Goal: Task Accomplishment & Management: Use online tool/utility

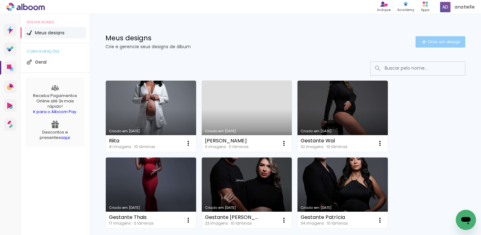
click at [440, 41] on span "Criar um design" at bounding box center [443, 42] width 33 height 4
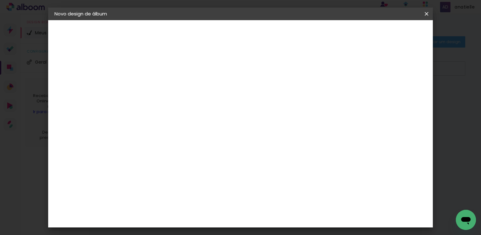
click at [157, 83] on input at bounding box center [157, 85] width 0 height 10
type input "[PERSON_NAME]"
type paper-input "[PERSON_NAME]"
click at [0, 0] on slot "Avançar" at bounding box center [0, 0] width 0 height 0
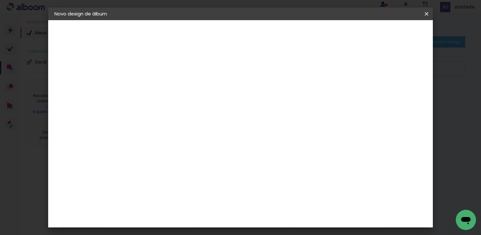
click at [177, 118] on div "AlfaFotoBook" at bounding box center [169, 116] width 33 height 5
click at [186, 114] on div "AlfaFotoBook" at bounding box center [169, 116] width 33 height 5
click at [0, 0] on slot "Avançar" at bounding box center [0, 0] width 0 height 0
click at [223, 135] on span "15 × 21 cm" at bounding box center [211, 143] width 23 height 17
click at [0, 0] on slot "Avançar" at bounding box center [0, 0] width 0 height 0
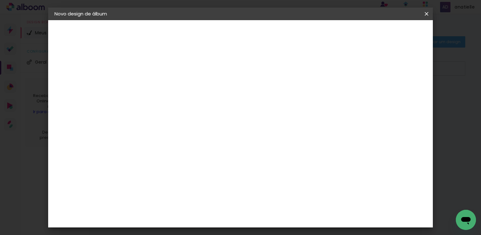
click at [387, 33] on span "Iniciar design" at bounding box center [372, 33] width 29 height 4
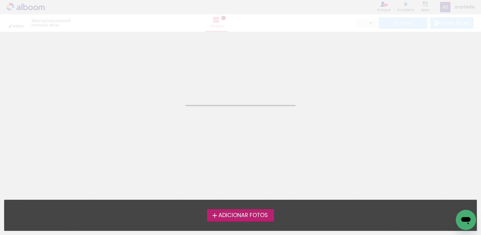
click at [231, 215] on span "Adicionar Fotos" at bounding box center [242, 215] width 49 height 6
click at [0, 0] on input "file" at bounding box center [0, 0] width 0 height 0
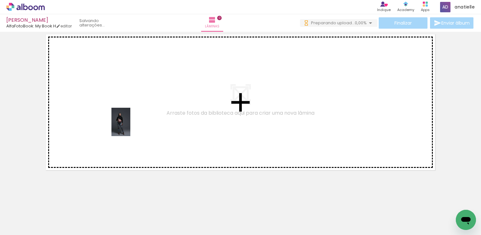
drag, startPoint x: 64, startPoint y: 215, endPoint x: 130, endPoint y: 126, distance: 110.4
click at [130, 126] on quentale-workspace at bounding box center [240, 117] width 481 height 235
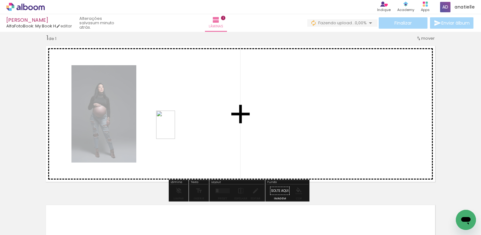
drag, startPoint x: 106, startPoint y: 221, endPoint x: 175, endPoint y: 129, distance: 115.1
click at [175, 129] on quentale-workspace at bounding box center [240, 117] width 481 height 235
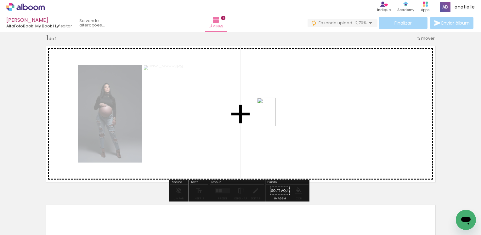
drag, startPoint x: 169, startPoint y: 218, endPoint x: 279, endPoint y: 115, distance: 151.3
click at [279, 115] on quentale-workspace at bounding box center [240, 117] width 481 height 235
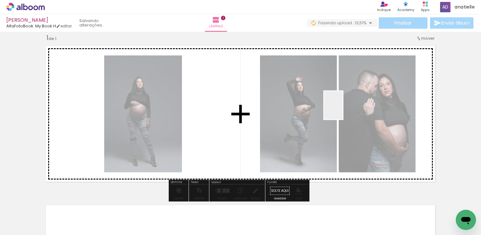
drag, startPoint x: 141, startPoint y: 218, endPoint x: 343, endPoint y: 110, distance: 229.1
click at [343, 110] on quentale-workspace at bounding box center [240, 117] width 481 height 235
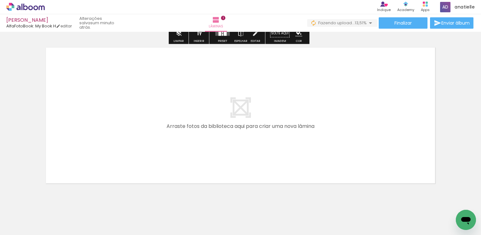
click at [293, 114] on quentale-layouter at bounding box center [240, 115] width 396 height 143
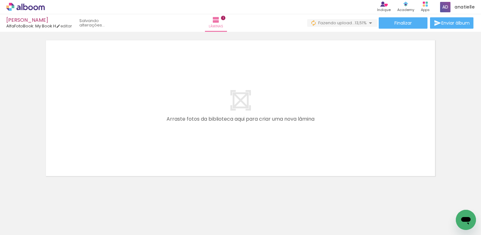
scroll to position [178, 0]
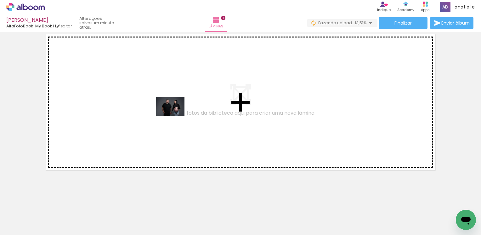
drag, startPoint x: 244, startPoint y: 217, endPoint x: 175, endPoint y: 116, distance: 122.7
click at [175, 116] on quentale-workspace at bounding box center [240, 117] width 481 height 235
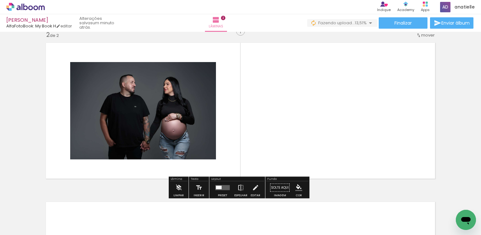
scroll to position [167, 0]
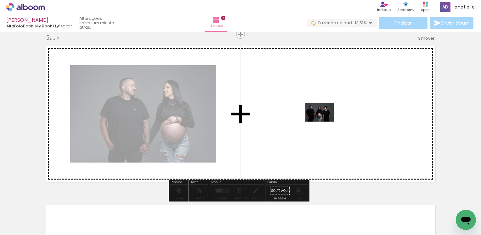
drag, startPoint x: 277, startPoint y: 217, endPoint x: 324, endPoint y: 121, distance: 106.6
click at [324, 121] on quentale-workspace at bounding box center [240, 117] width 481 height 235
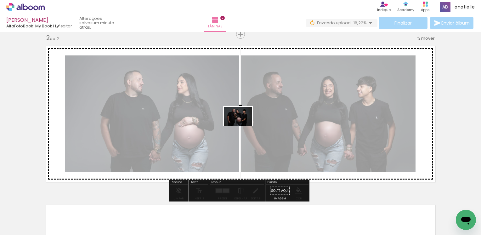
drag, startPoint x: 381, startPoint y: 217, endPoint x: 243, endPoint y: 126, distance: 165.9
click at [243, 126] on quentale-workspace at bounding box center [240, 117] width 481 height 235
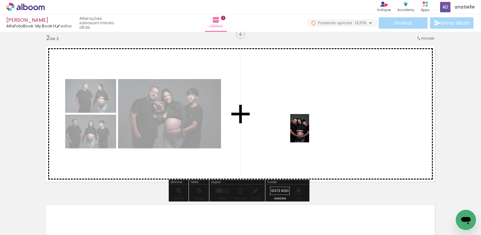
drag, startPoint x: 347, startPoint y: 209, endPoint x: 305, endPoint y: 125, distance: 93.6
click at [305, 125] on quentale-workspace at bounding box center [240, 117] width 481 height 235
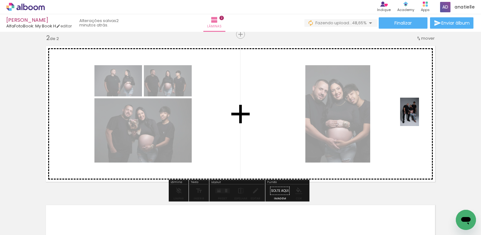
drag, startPoint x: 422, startPoint y: 214, endPoint x: 419, endPoint y: 116, distance: 97.2
click at [419, 116] on quentale-workspace at bounding box center [240, 117] width 481 height 235
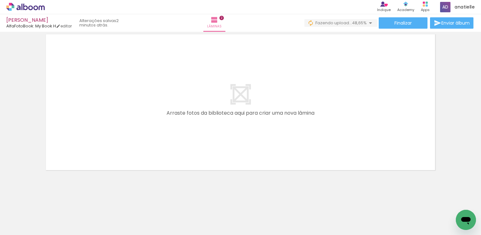
scroll to position [0, 189]
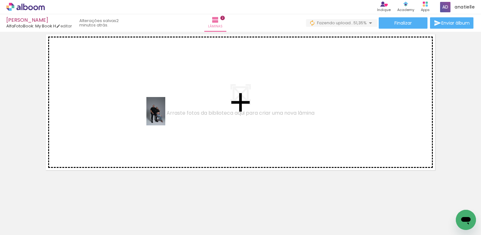
drag, startPoint x: 269, startPoint y: 217, endPoint x: 165, endPoint y: 116, distance: 145.5
click at [165, 116] on quentale-workspace at bounding box center [240, 117] width 481 height 235
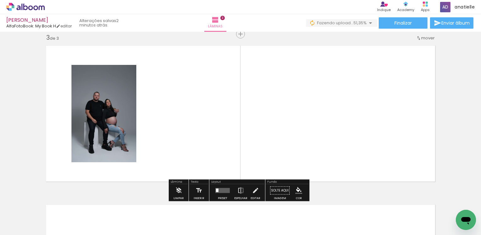
scroll to position [326, 0]
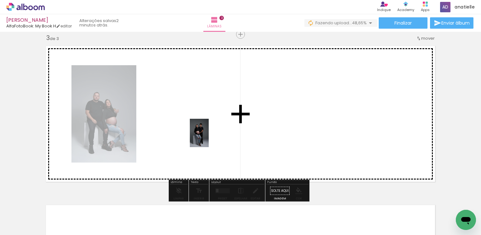
drag, startPoint x: 302, startPoint y: 220, endPoint x: 209, endPoint y: 137, distance: 124.6
click at [209, 137] on quentale-workspace at bounding box center [240, 117] width 481 height 235
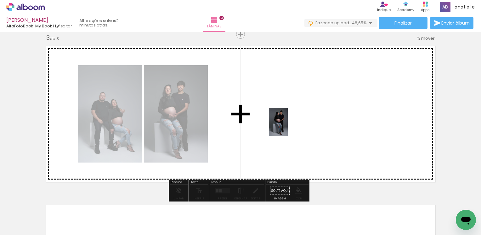
drag, startPoint x: 339, startPoint y: 219, endPoint x: 288, endPoint y: 126, distance: 105.5
click at [288, 126] on quentale-workspace at bounding box center [240, 117] width 481 height 235
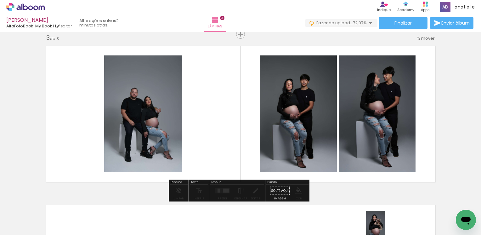
drag, startPoint x: 371, startPoint y: 220, endPoint x: 385, endPoint y: 230, distance: 16.7
click at [52, 230] on iron-horizontal-list at bounding box center [45, 214] width 13 height 39
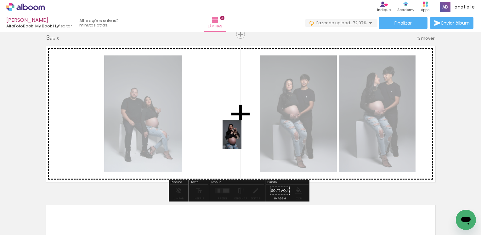
drag, startPoint x: 374, startPoint y: 219, endPoint x: 239, endPoint y: 137, distance: 157.4
click at [239, 137] on quentale-workspace at bounding box center [240, 117] width 481 height 235
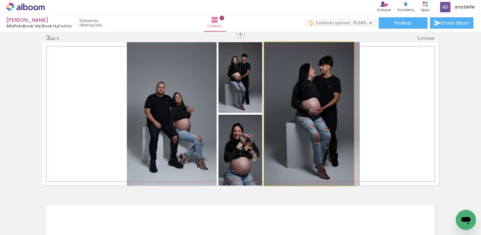
drag, startPoint x: 304, startPoint y: 141, endPoint x: 349, endPoint y: 140, distance: 44.7
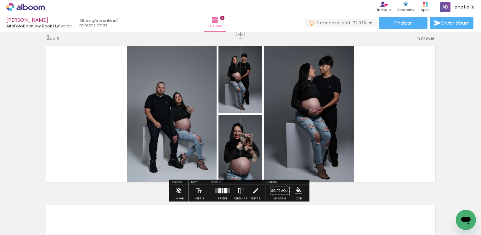
click at [219, 189] on div at bounding box center [219, 190] width 3 height 5
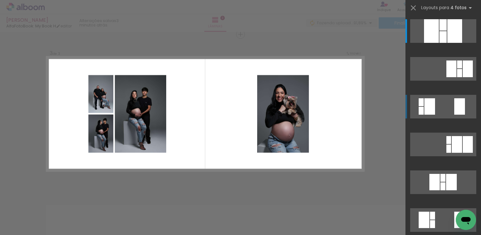
click at [446, 43] on div at bounding box center [442, 37] width 7 height 12
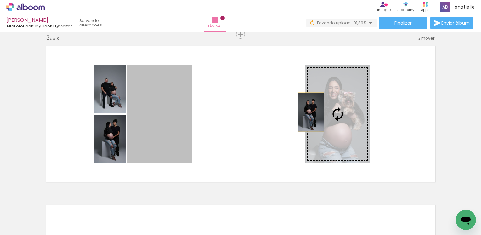
drag, startPoint x: 173, startPoint y: 111, endPoint x: 308, endPoint y: 112, distance: 135.6
click at [0, 0] on slot at bounding box center [0, 0] width 0 height 0
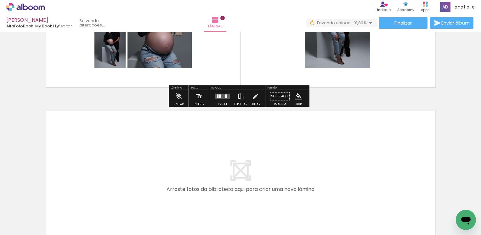
scroll to position [483, 0]
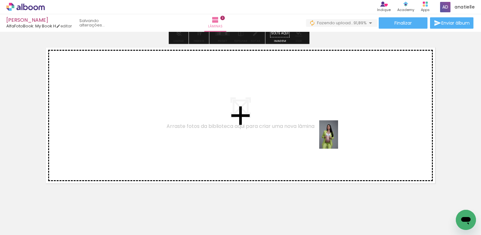
drag, startPoint x: 404, startPoint y: 213, endPoint x: 338, endPoint y: 139, distance: 99.1
click at [338, 139] on quentale-workspace at bounding box center [240, 117] width 481 height 235
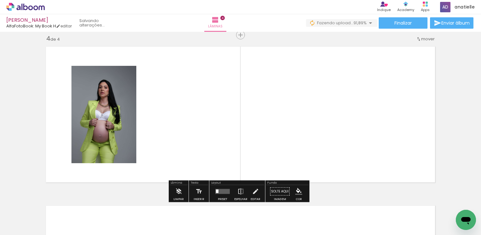
scroll to position [484, 0]
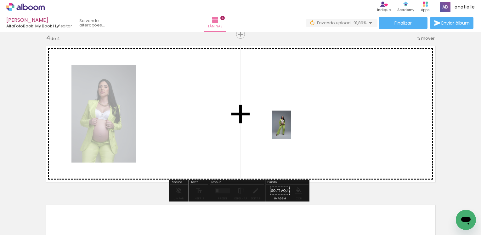
drag, startPoint x: 439, startPoint y: 215, endPoint x: 291, endPoint y: 129, distance: 171.2
click at [291, 129] on quentale-workspace at bounding box center [240, 117] width 481 height 235
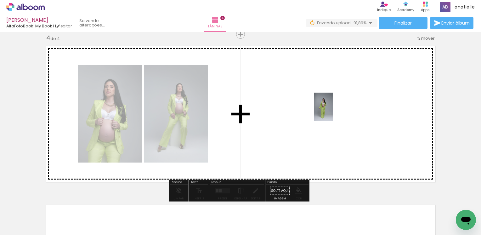
drag, startPoint x: 476, startPoint y: 204, endPoint x: 333, endPoint y: 111, distance: 170.5
click at [333, 111] on quentale-workspace at bounding box center [240, 117] width 481 height 235
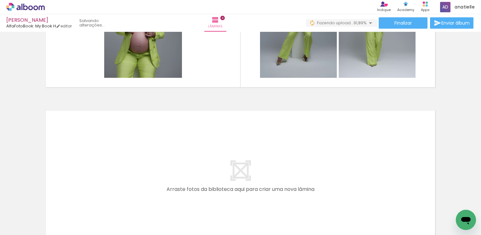
scroll to position [547, 0]
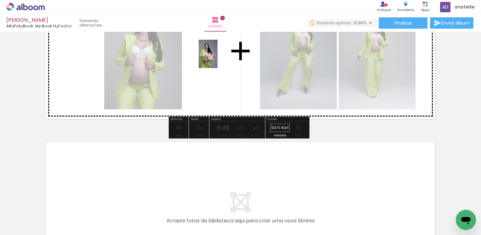
drag, startPoint x: 355, startPoint y: 215, endPoint x: 217, endPoint y: 59, distance: 208.2
click at [217, 59] on quentale-workspace at bounding box center [240, 117] width 481 height 235
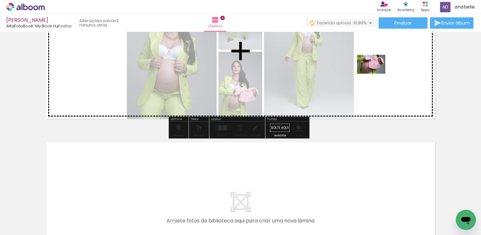
drag, startPoint x: 385, startPoint y: 215, endPoint x: 376, endPoint y: 74, distance: 142.2
click at [376, 74] on quentale-workspace at bounding box center [240, 117] width 481 height 235
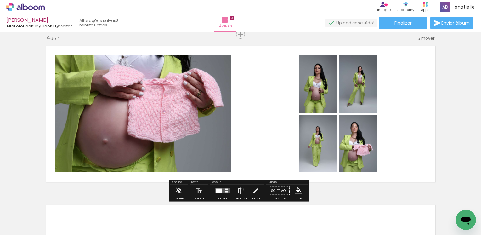
scroll to position [516, 0]
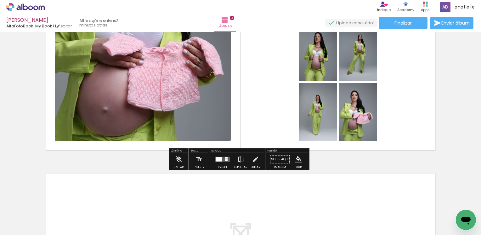
click at [222, 161] on quentale-layouter at bounding box center [222, 159] width 14 height 5
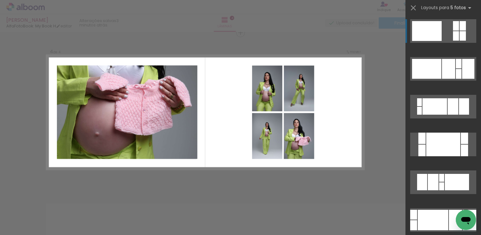
scroll to position [484, 0]
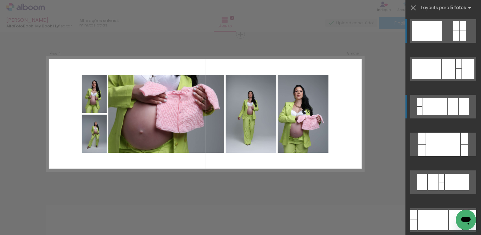
click at [435, 107] on div at bounding box center [434, 106] width 25 height 16
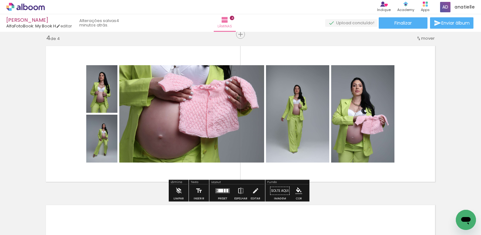
click at [352, 111] on quentale-photo at bounding box center [362, 113] width 63 height 97
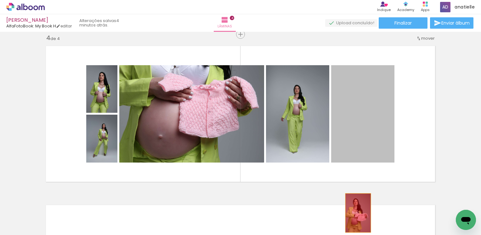
drag, startPoint x: 356, startPoint y: 103, endPoint x: 355, endPoint y: 213, distance: 109.2
click at [355, 213] on quentale-workspace at bounding box center [240, 117] width 481 height 235
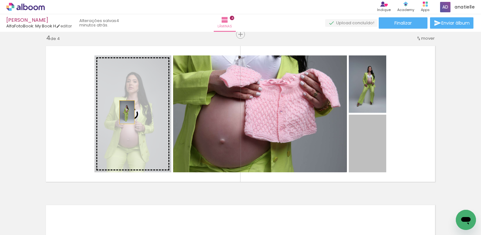
drag, startPoint x: 366, startPoint y: 151, endPoint x: 125, endPoint y: 112, distance: 244.1
click at [0, 0] on slot at bounding box center [0, 0] width 0 height 0
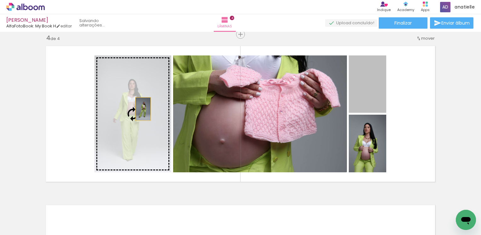
drag, startPoint x: 375, startPoint y: 93, endPoint x: 141, endPoint y: 109, distance: 234.9
click at [0, 0] on slot at bounding box center [0, 0] width 0 height 0
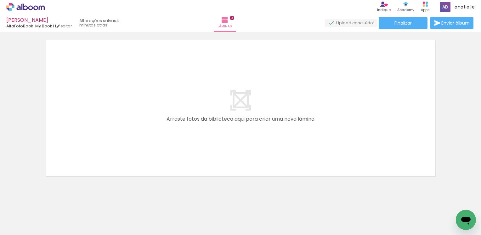
scroll to position [655, 0]
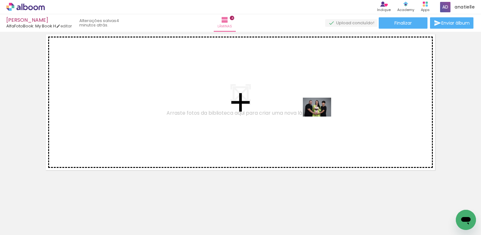
drag, startPoint x: 433, startPoint y: 216, endPoint x: 321, endPoint y: 116, distance: 149.2
click at [321, 116] on quentale-workspace at bounding box center [240, 117] width 481 height 235
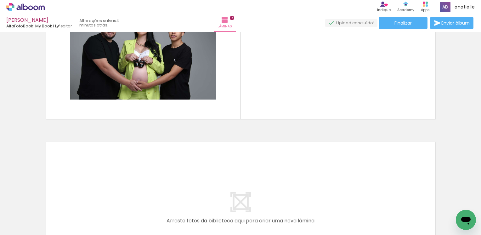
scroll to position [0, 510]
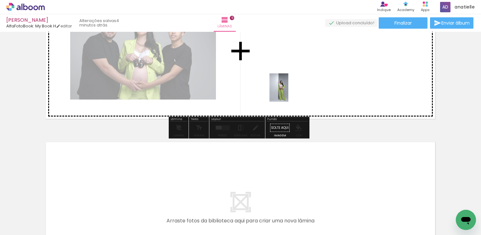
drag, startPoint x: 299, startPoint y: 217, endPoint x: 288, endPoint y: 92, distance: 125.4
click at [288, 92] on quentale-workspace at bounding box center [240, 117] width 481 height 235
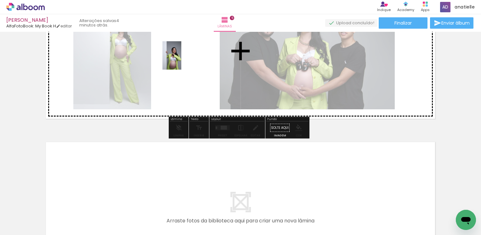
drag, startPoint x: 338, startPoint y: 222, endPoint x: 181, endPoint y: 60, distance: 225.6
click at [181, 60] on quentale-workspace at bounding box center [240, 117] width 481 height 235
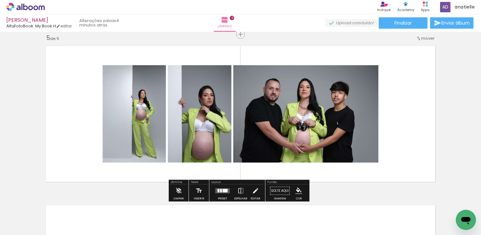
scroll to position [675, 0]
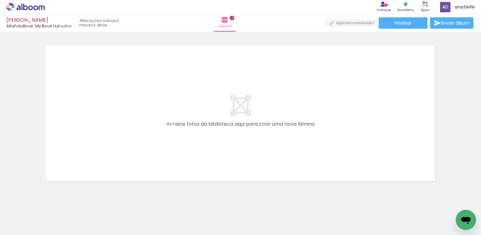
scroll to position [814, 0]
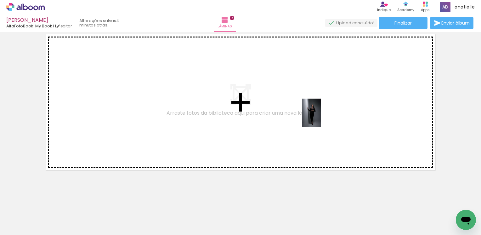
drag, startPoint x: 369, startPoint y: 218, endPoint x: 321, endPoint y: 117, distance: 111.4
click at [321, 117] on quentale-workspace at bounding box center [240, 117] width 481 height 235
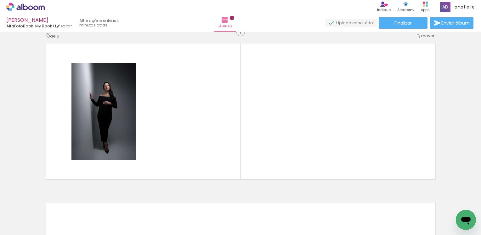
scroll to position [802, 0]
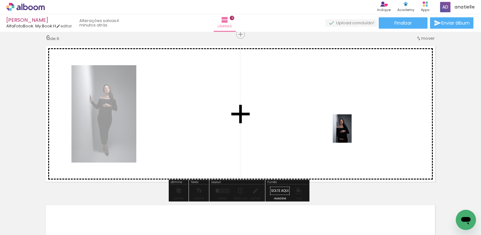
drag, startPoint x: 403, startPoint y: 211, endPoint x: 351, endPoint y: 133, distance: 93.4
click at [351, 133] on quentale-workspace at bounding box center [240, 117] width 481 height 235
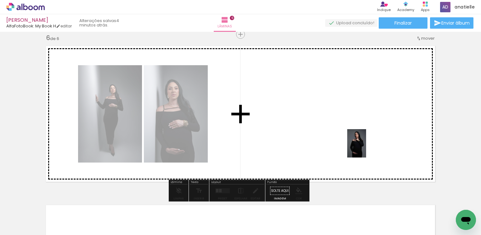
drag, startPoint x: 433, startPoint y: 209, endPoint x: 366, endPoint y: 148, distance: 91.1
click at [366, 148] on quentale-workspace at bounding box center [240, 117] width 481 height 235
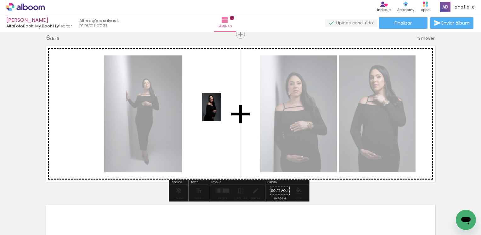
drag, startPoint x: 476, startPoint y: 209, endPoint x: 221, endPoint y: 112, distance: 272.7
click at [221, 112] on quentale-workspace at bounding box center [240, 117] width 481 height 235
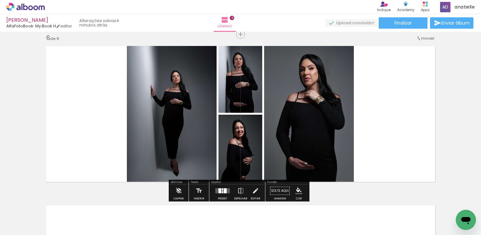
scroll to position [834, 0]
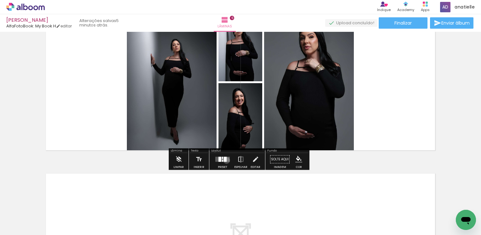
click at [225, 160] on quentale-layouter at bounding box center [222, 159] width 14 height 5
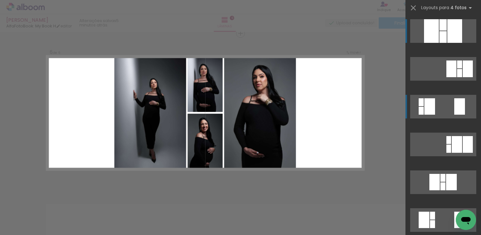
scroll to position [802, 0]
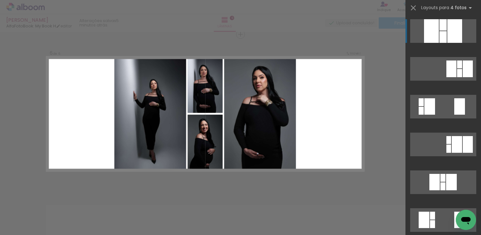
click at [444, 35] on div at bounding box center [442, 37] width 7 height 12
click at [439, 28] on div at bounding box center [442, 24] width 7 height 11
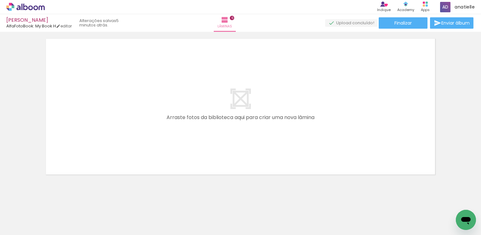
scroll to position [973, 0]
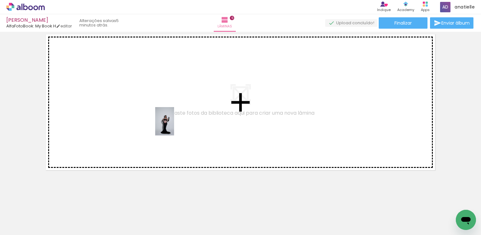
drag, startPoint x: 336, startPoint y: 221, endPoint x: 174, endPoint y: 126, distance: 187.5
click at [174, 126] on quentale-workspace at bounding box center [240, 117] width 481 height 235
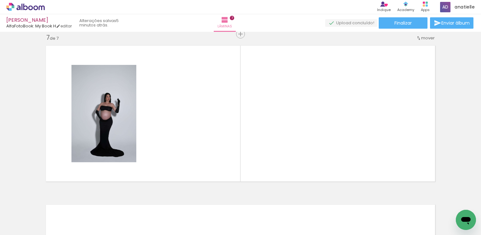
scroll to position [961, 0]
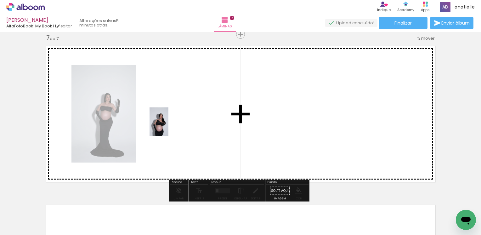
drag, startPoint x: 376, startPoint y: 222, endPoint x: 168, endPoint y: 126, distance: 228.8
click at [168, 126] on quentale-workspace at bounding box center [240, 117] width 481 height 235
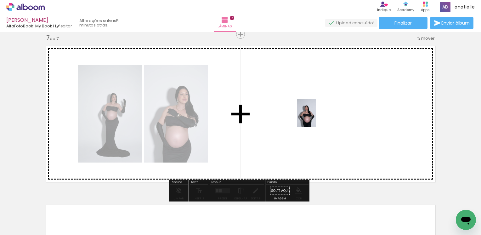
drag, startPoint x: 406, startPoint y: 219, endPoint x: 316, endPoint y: 118, distance: 135.7
click at [316, 118] on quentale-workspace at bounding box center [240, 117] width 481 height 235
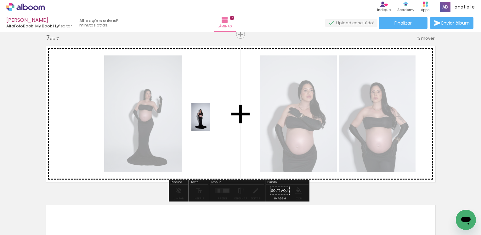
drag, startPoint x: 439, startPoint y: 219, endPoint x: 210, endPoint y: 121, distance: 248.6
click at [210, 121] on quentale-workspace at bounding box center [240, 117] width 481 height 235
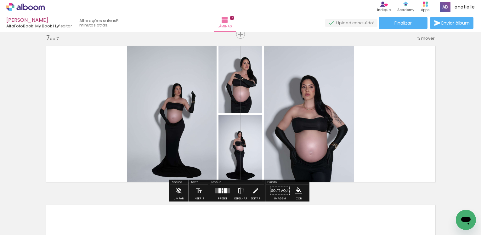
scroll to position [0, 867]
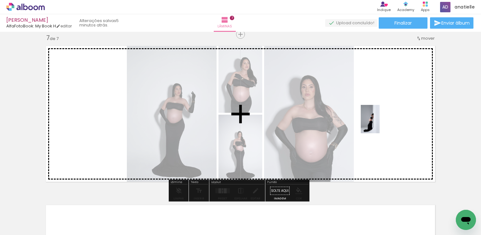
drag, startPoint x: 360, startPoint y: 219, endPoint x: 379, endPoint y: 124, distance: 96.9
click at [379, 124] on quentale-workspace at bounding box center [240, 117] width 481 height 235
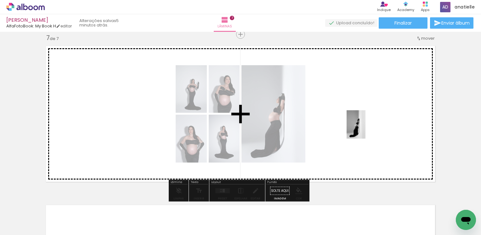
drag, startPoint x: 399, startPoint y: 225, endPoint x: 364, endPoint y: 124, distance: 106.8
click at [364, 124] on quentale-workspace at bounding box center [240, 117] width 481 height 235
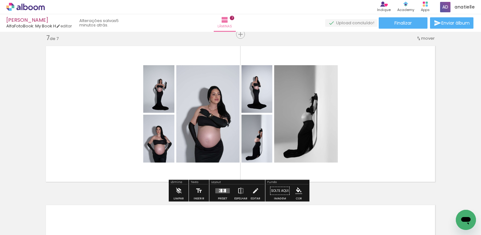
click at [224, 189] on div at bounding box center [225, 190] width 2 height 3
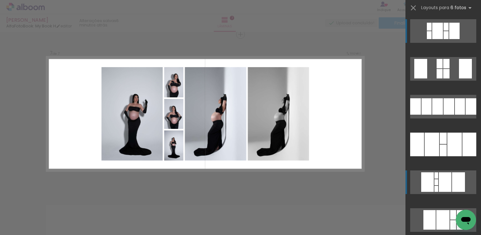
click at [443, 182] on div at bounding box center [445, 182] width 13 height 20
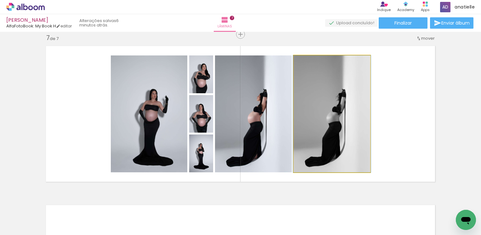
click at [342, 117] on quentale-photo at bounding box center [331, 113] width 76 height 117
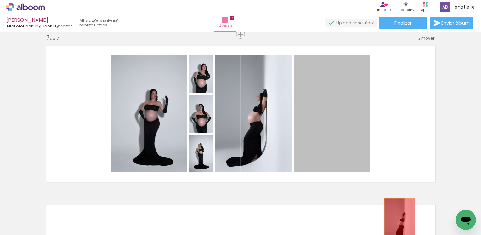
drag, startPoint x: 342, startPoint y: 117, endPoint x: 397, endPoint y: 221, distance: 117.9
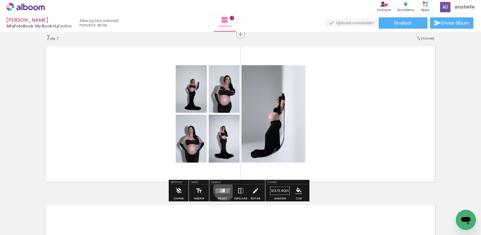
click at [222, 189] on div at bounding box center [223, 190] width 2 height 3
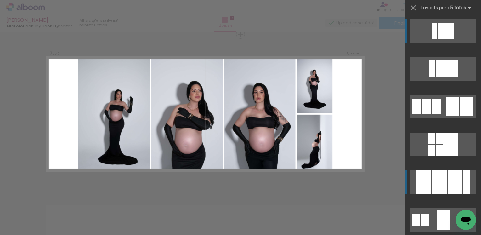
click at [443, 178] on div at bounding box center [439, 182] width 15 height 24
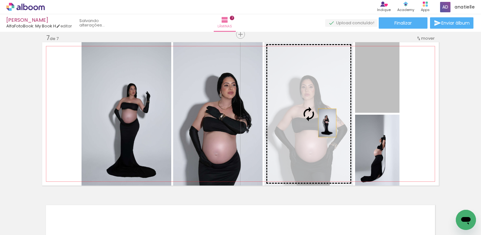
drag, startPoint x: 384, startPoint y: 88, endPoint x: 325, endPoint y: 123, distance: 68.6
click at [0, 0] on slot at bounding box center [0, 0] width 0 height 0
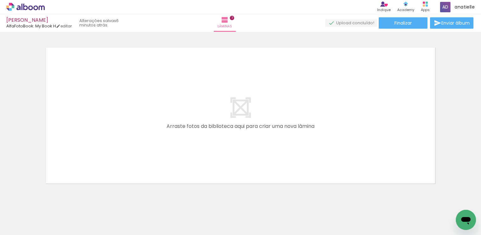
scroll to position [1131, 0]
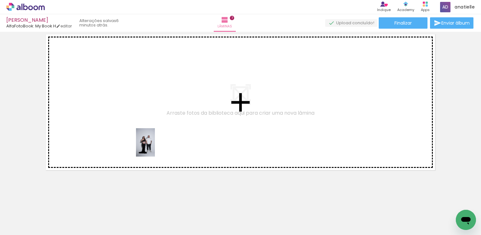
drag, startPoint x: 282, startPoint y: 219, endPoint x: 254, endPoint y: 194, distance: 37.7
click at [154, 147] on quentale-workspace at bounding box center [240, 117] width 481 height 235
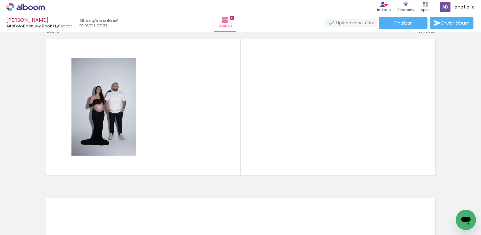
scroll to position [1120, 0]
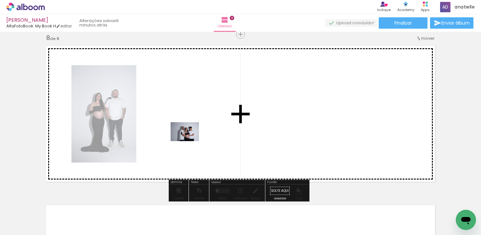
drag, startPoint x: 318, startPoint y: 223, endPoint x: 189, endPoint y: 141, distance: 153.1
click at [189, 141] on quentale-workspace at bounding box center [240, 117] width 481 height 235
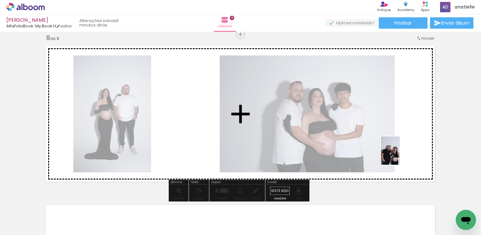
drag, startPoint x: 429, startPoint y: 222, endPoint x: 396, endPoint y: 143, distance: 85.9
click at [396, 143] on quentale-workspace at bounding box center [240, 117] width 481 height 235
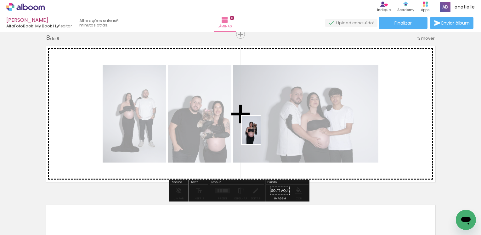
drag, startPoint x: 456, startPoint y: 208, endPoint x: 260, endPoint y: 135, distance: 209.3
click at [260, 135] on quentale-workspace at bounding box center [240, 117] width 481 height 235
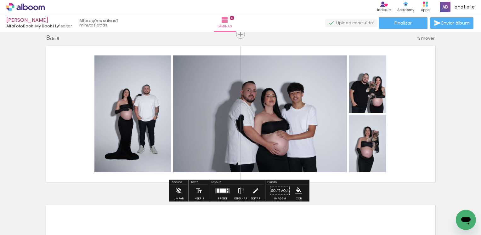
click at [221, 192] on quentale-layouter at bounding box center [222, 190] width 14 height 5
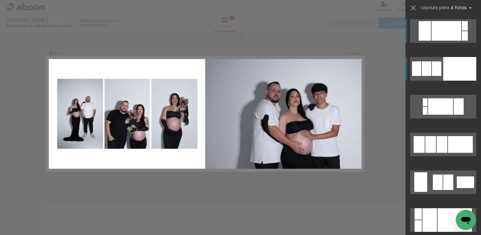
click at [461, 31] on div at bounding box center [464, 25] width 6 height 9
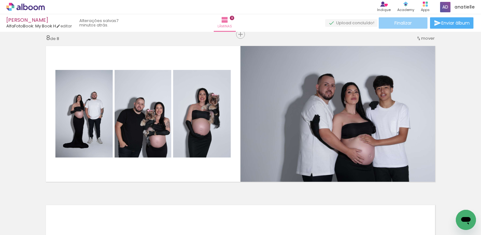
click at [400, 22] on span "Finalizar" at bounding box center [402, 23] width 17 height 4
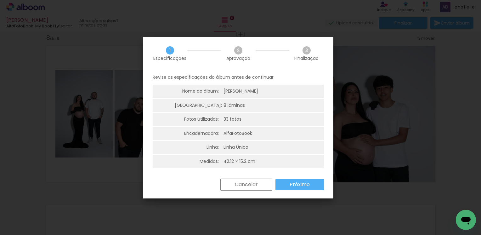
click at [0, 0] on slot "Próximo" at bounding box center [0, 0] width 0 height 0
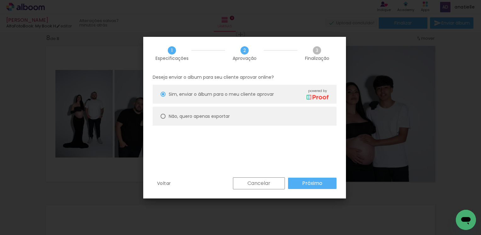
click at [0, 0] on slot "Cancelar" at bounding box center [0, 0] width 0 height 0
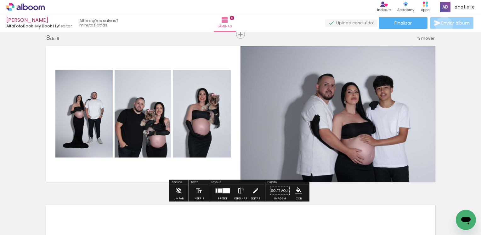
click at [442, 25] on span "Enviar álbum" at bounding box center [455, 23] width 28 height 4
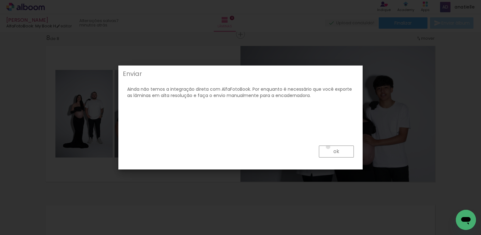
click at [328, 147] on paper-button "ok" at bounding box center [336, 151] width 35 height 12
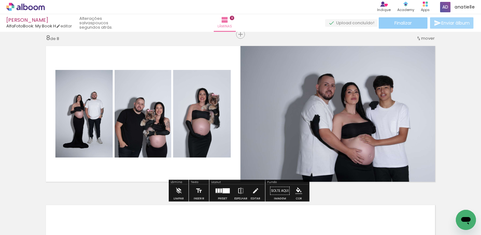
click at [399, 23] on span "Finalizar" at bounding box center [402, 23] width 17 height 4
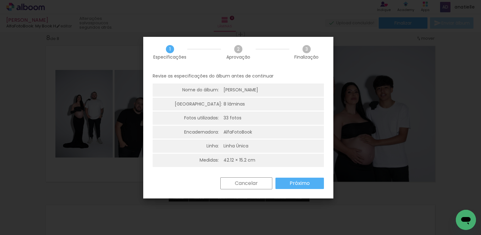
scroll to position [1, 0]
click at [0, 0] on slot "Próximo" at bounding box center [0, 0] width 0 height 0
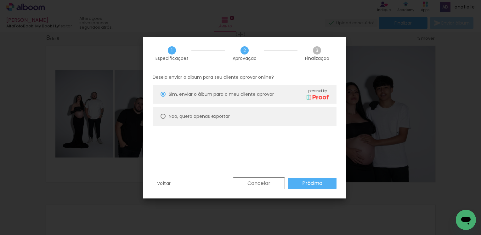
click at [0, 0] on slot "Não, quero apenas exportar" at bounding box center [0, 0] width 0 height 0
type paper-radio-button "on"
click at [0, 0] on slot "Próximo" at bounding box center [0, 0] width 0 height 0
type input "Alta, 300 DPI"
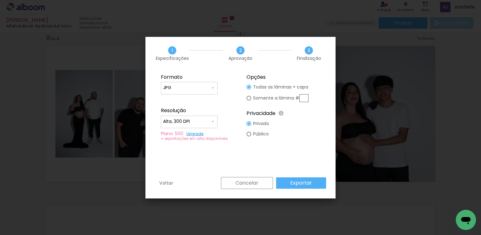
click at [199, 88] on input "JPG" at bounding box center [186, 88] width 47 height 6
click at [196, 95] on paper-item "PDF" at bounding box center [189, 99] width 57 height 13
type input "PDF"
click at [208, 119] on input "Alta, 300 DPI" at bounding box center [186, 121] width 47 height 6
click at [199, 116] on paper-item "Alta, 300 DPI" at bounding box center [189, 120] width 57 height 13
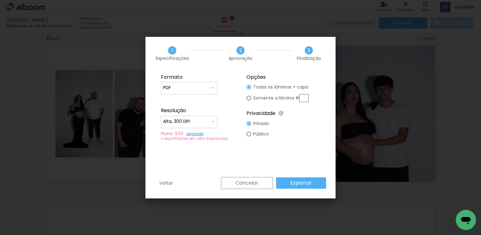
click at [250, 89] on div at bounding box center [248, 87] width 5 height 5
type paper-radio-button "on"
click at [250, 87] on div at bounding box center [248, 87] width 5 height 5
type paper-radio-button "on"
click at [249, 89] on div at bounding box center [248, 87] width 5 height 5
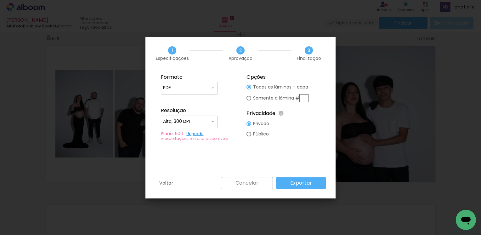
type paper-radio-button "on"
click at [292, 179] on paper-button "Exportar" at bounding box center [301, 182] width 50 height 11
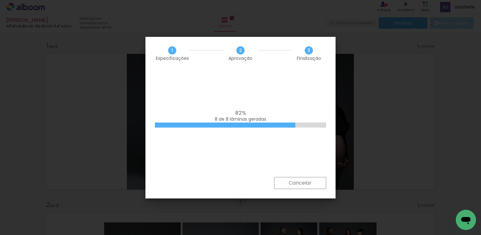
scroll to position [0, 876]
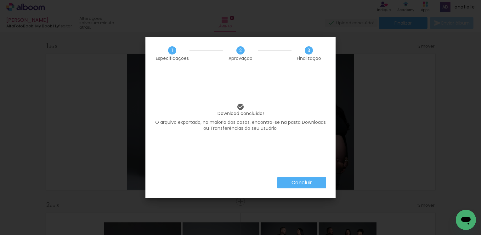
scroll to position [0, 876]
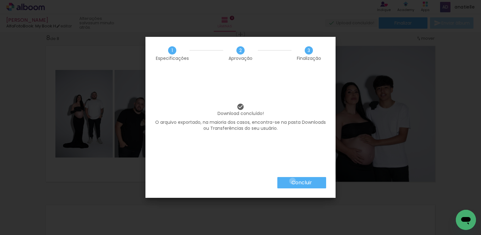
click at [0, 0] on slot "Concluir" at bounding box center [0, 0] width 0 height 0
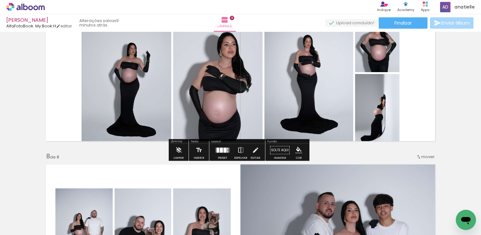
scroll to position [994, 0]
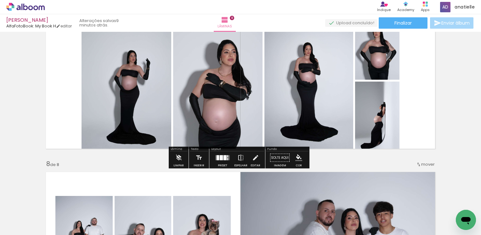
click at [25, 8] on icon at bounding box center [25, 7] width 38 height 8
